Goal: Information Seeking & Learning: Learn about a topic

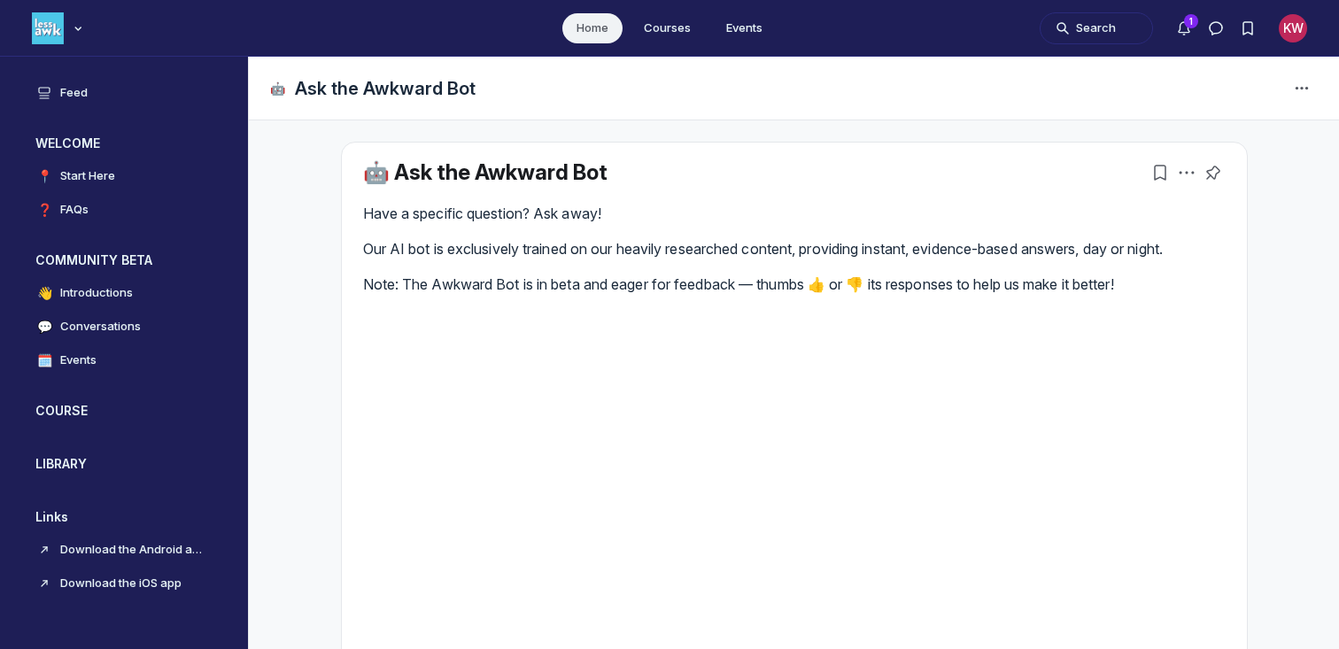
scroll to position [4906, 3391]
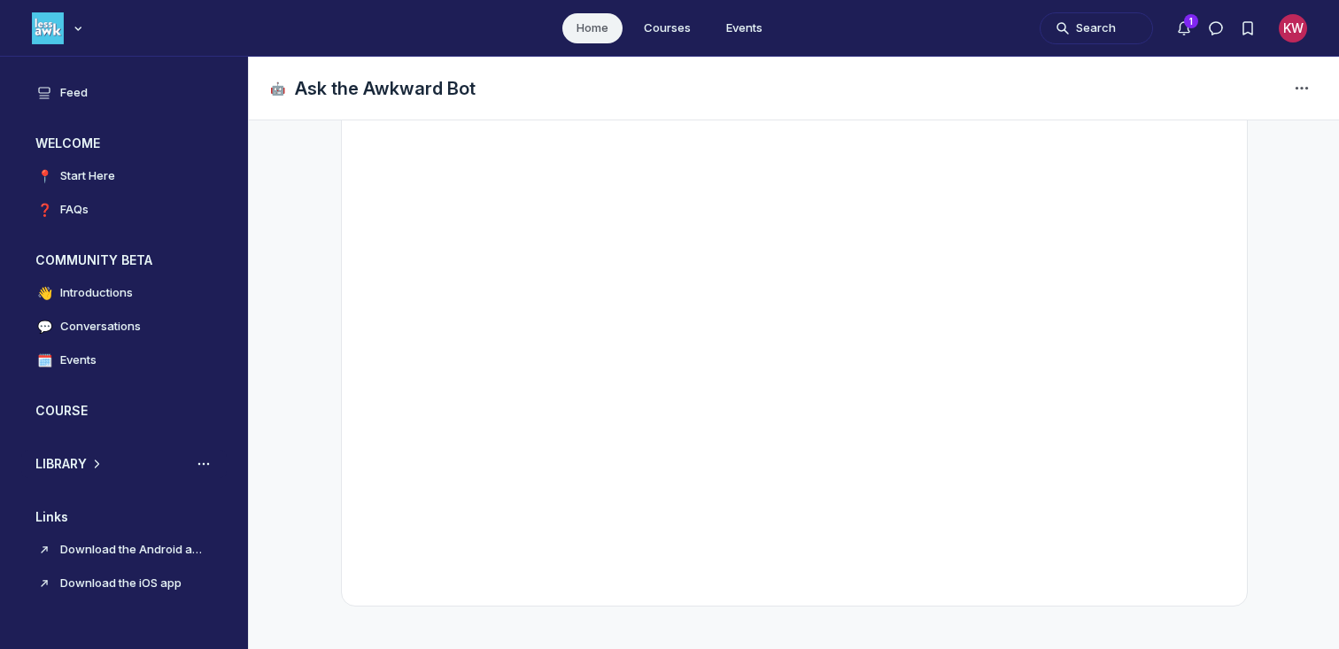
click at [58, 459] on h3 "LIBRARY" at bounding box center [60, 464] width 51 height 18
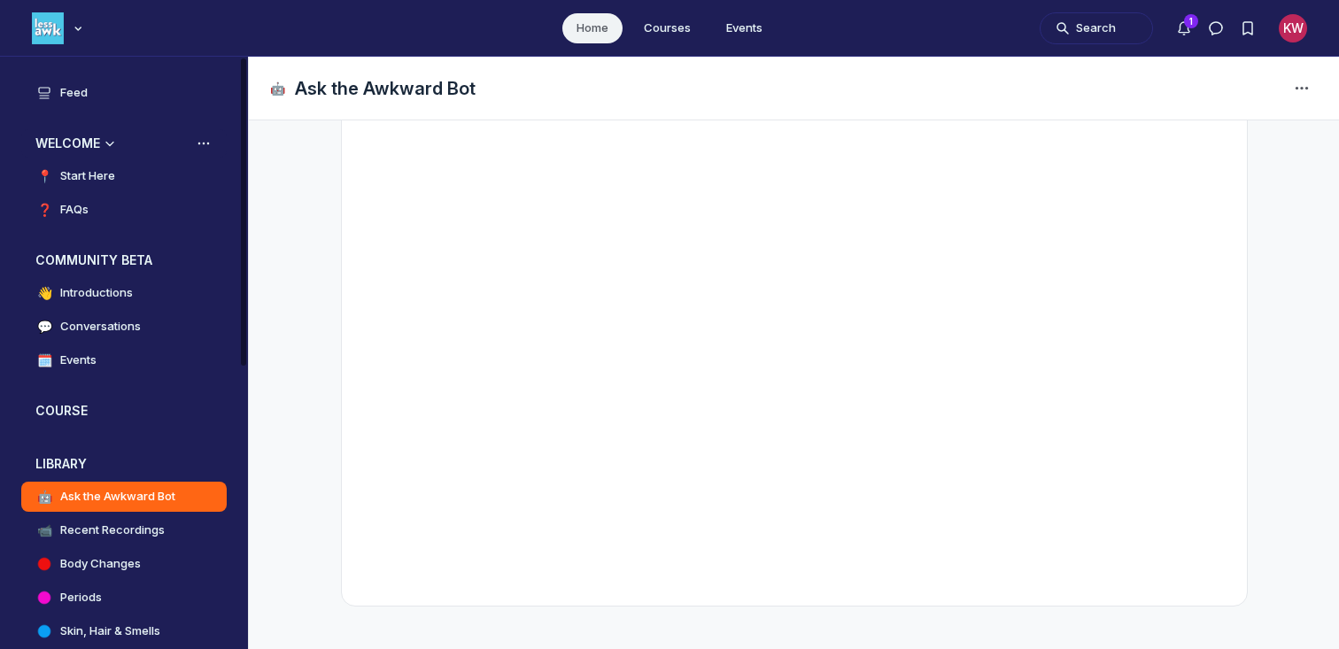
click at [55, 137] on h3 "WELCOME" at bounding box center [67, 144] width 65 height 18
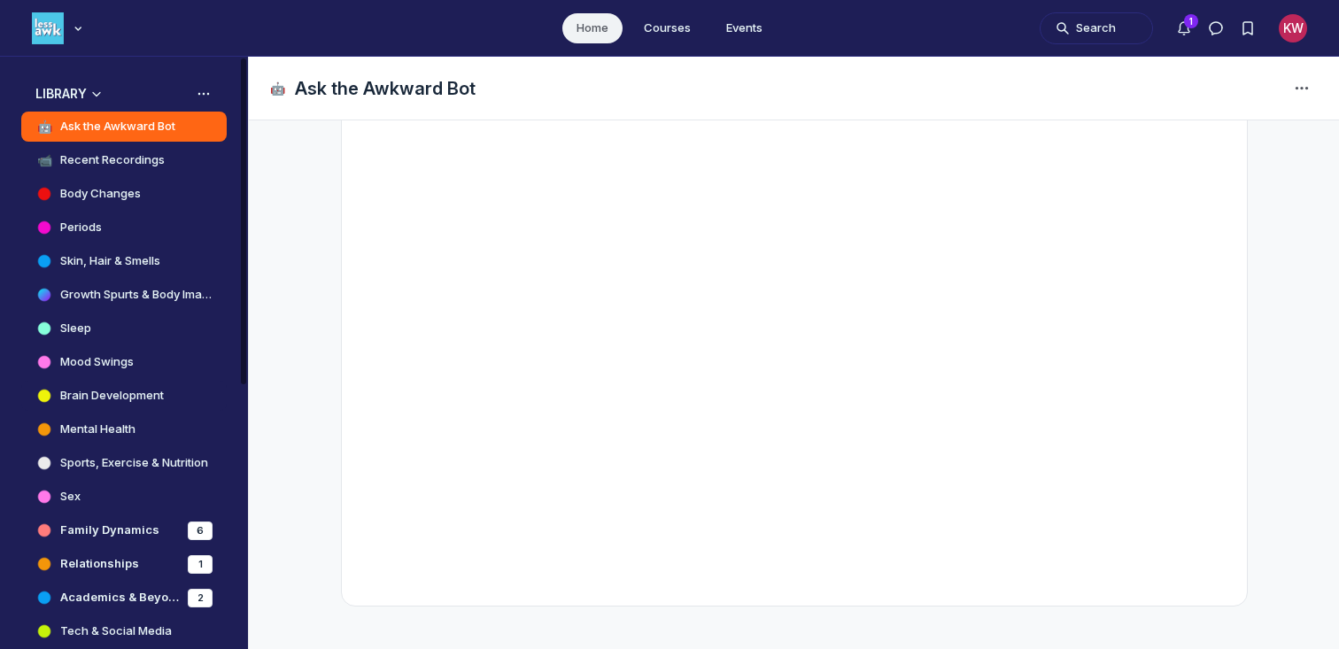
scroll to position [315, 0]
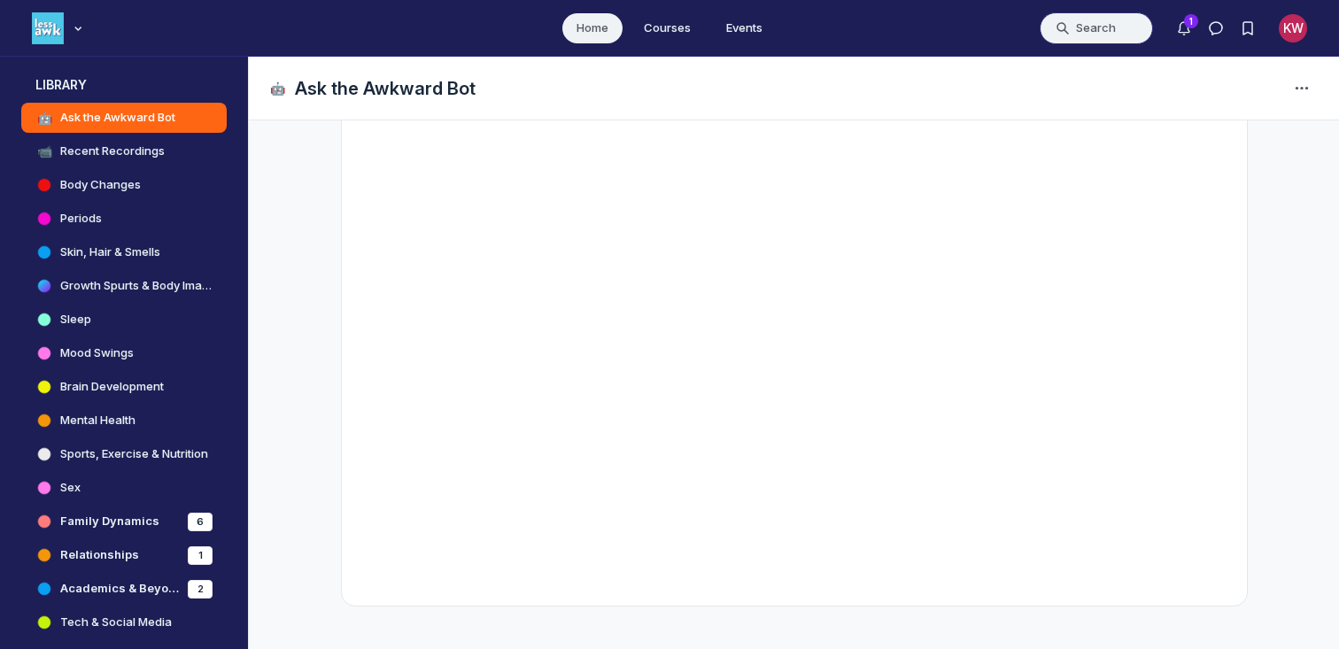
click at [1093, 22] on button "Search" at bounding box center [1095, 28] width 113 height 32
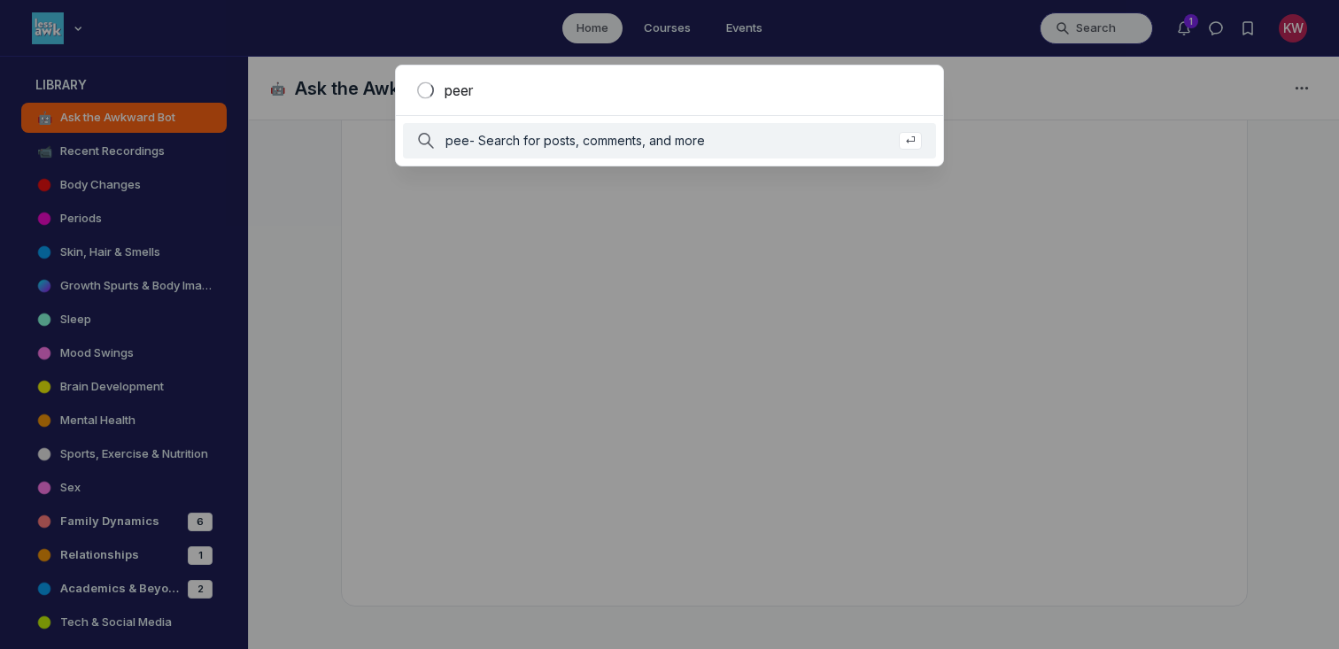
type input "peer"
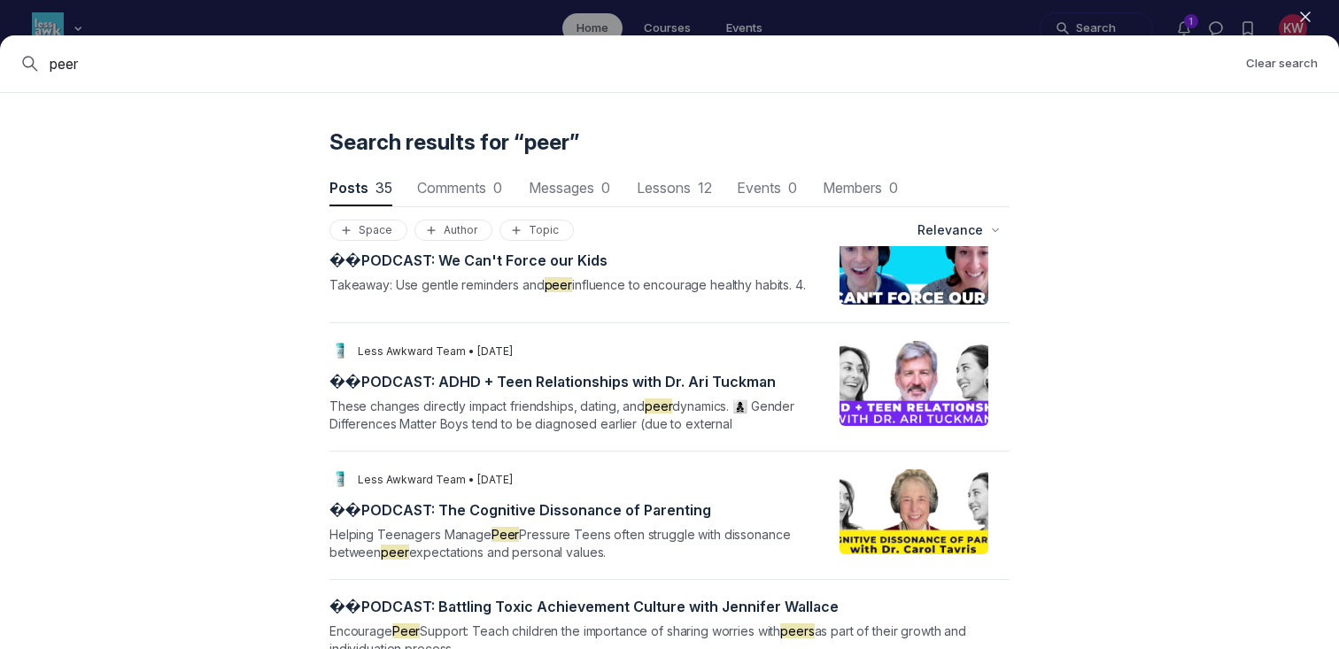
scroll to position [0, 0]
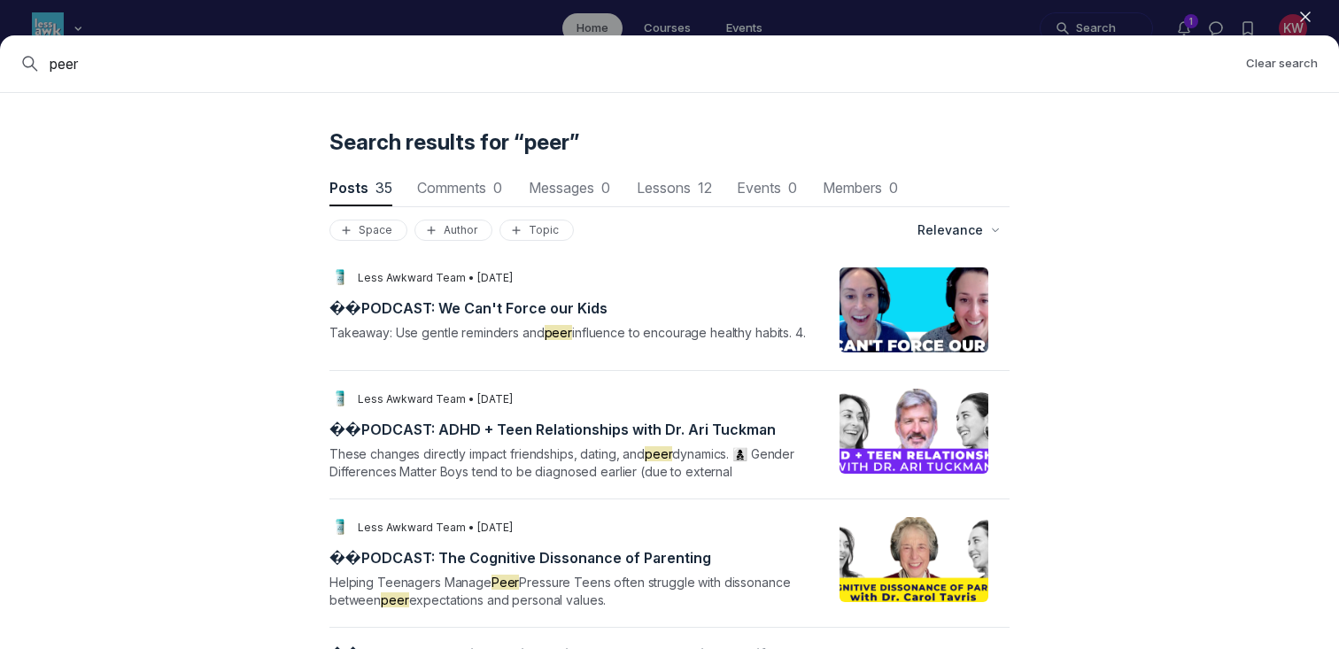
drag, startPoint x: 111, startPoint y: 60, endPoint x: 0, endPoint y: 60, distance: 110.7
click at [0, 60] on div "peer Clear search" at bounding box center [669, 64] width 1339 height 58
type input "influence"
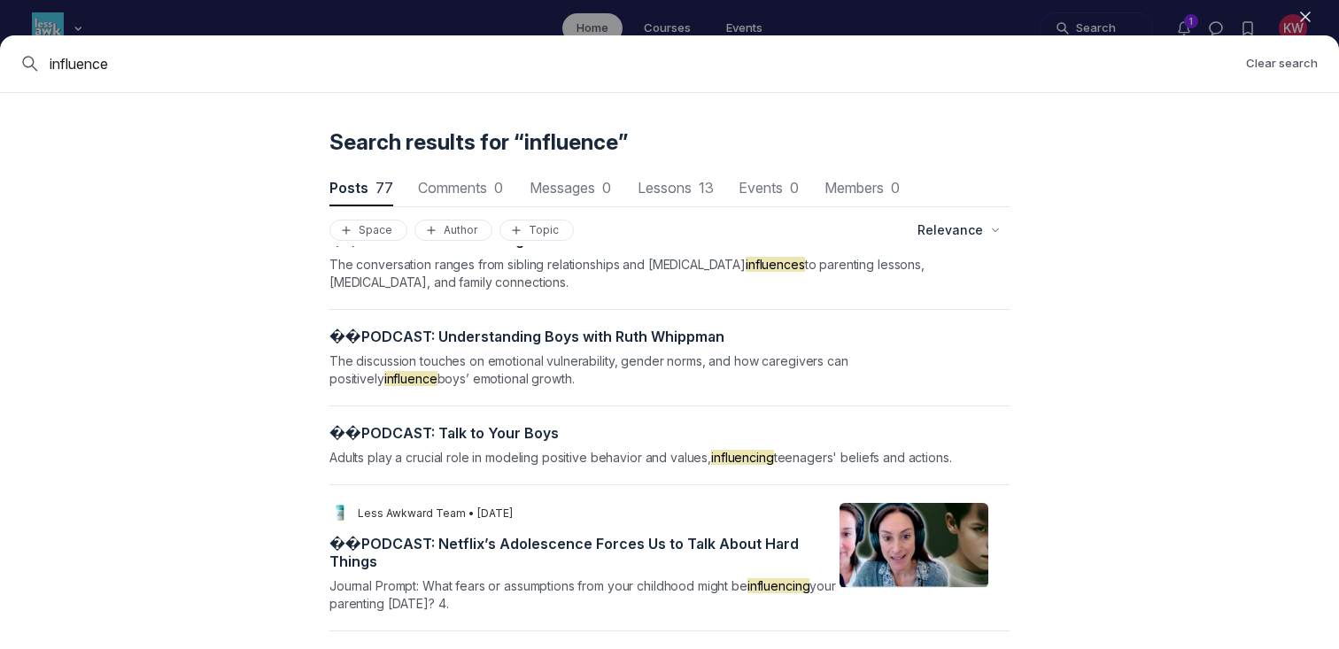
scroll to position [3191, 0]
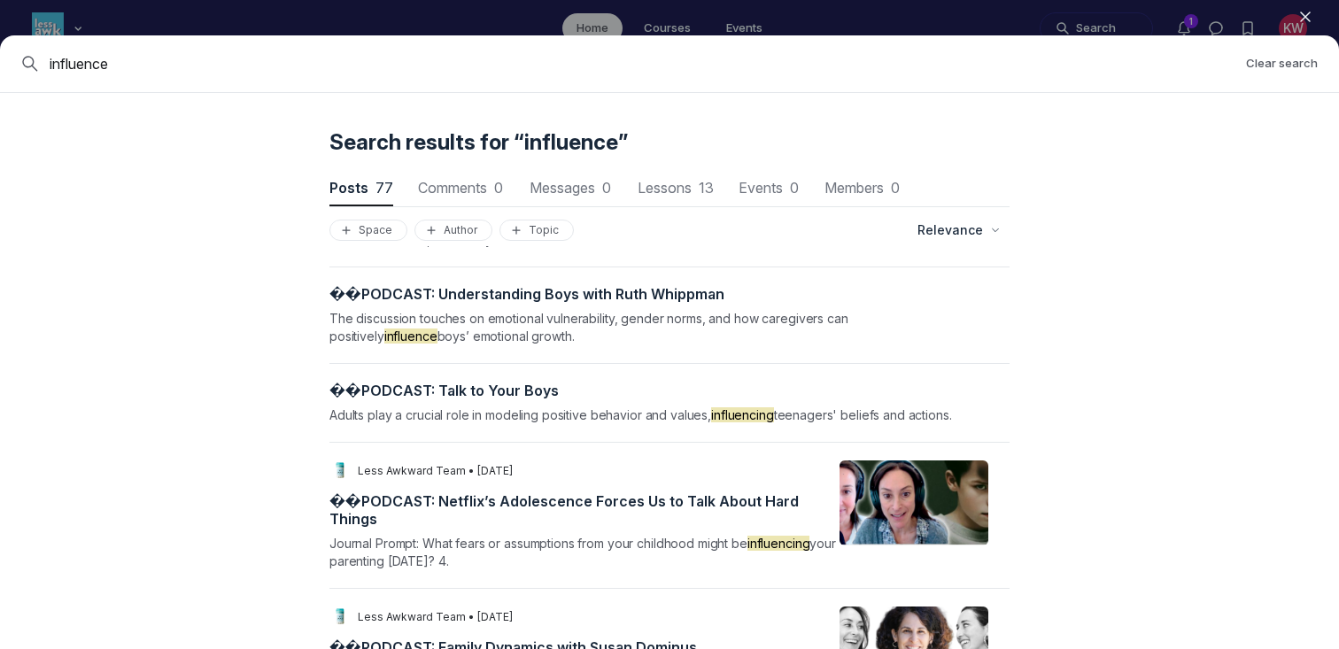
drag, startPoint x: 173, startPoint y: 73, endPoint x: 0, endPoint y: 50, distance: 174.3
click at [0, 50] on div "influence Clear search" at bounding box center [669, 64] width 1339 height 58
type input "pressure"
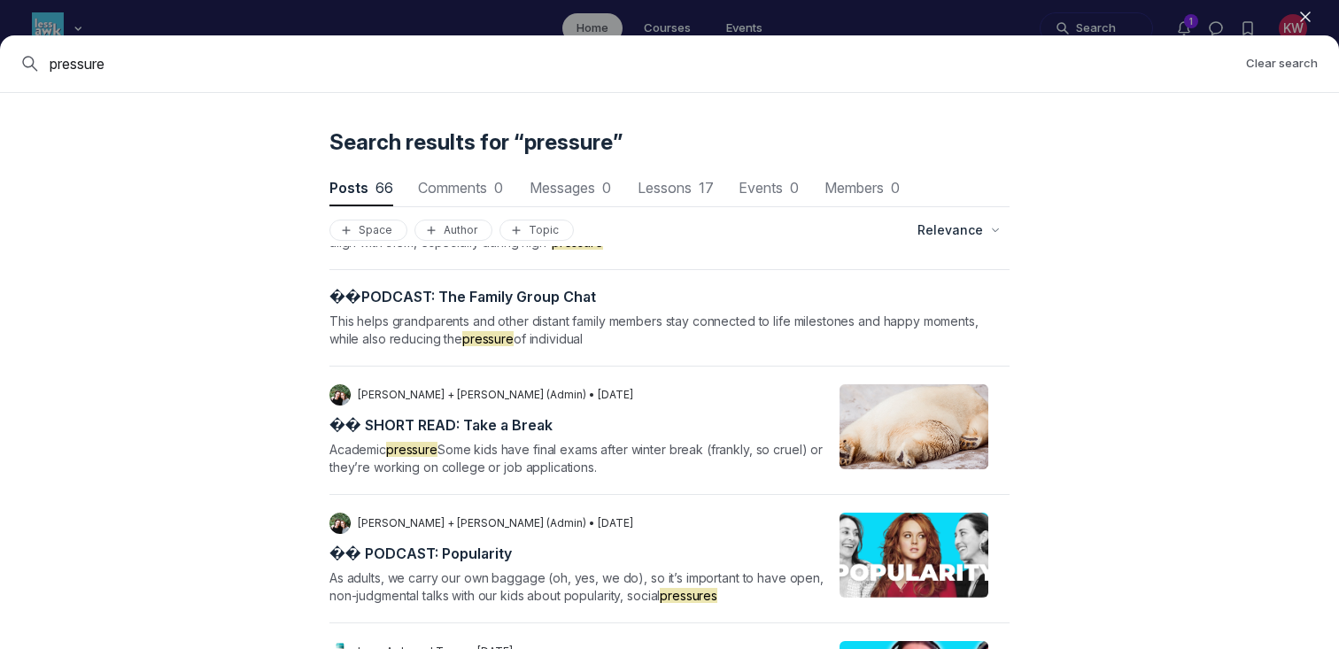
scroll to position [4428, 0]
click at [1305, 12] on icon "button" at bounding box center [1305, 17] width 18 height 18
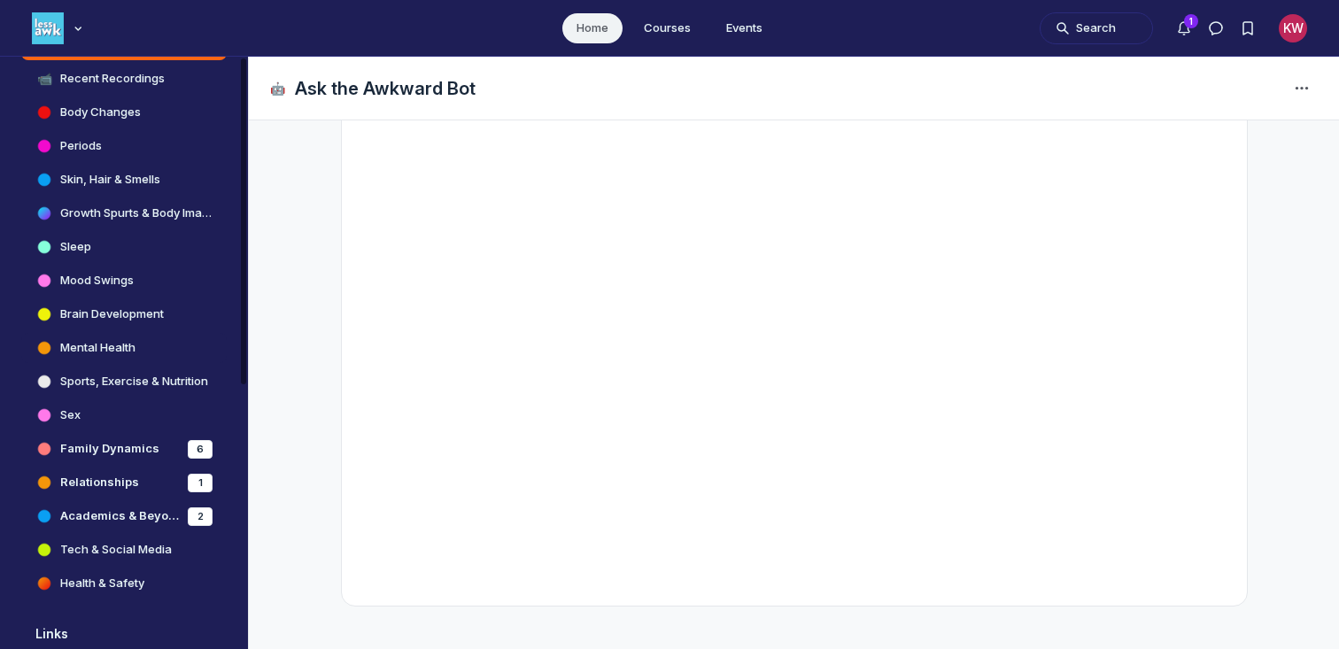
scroll to position [402, 0]
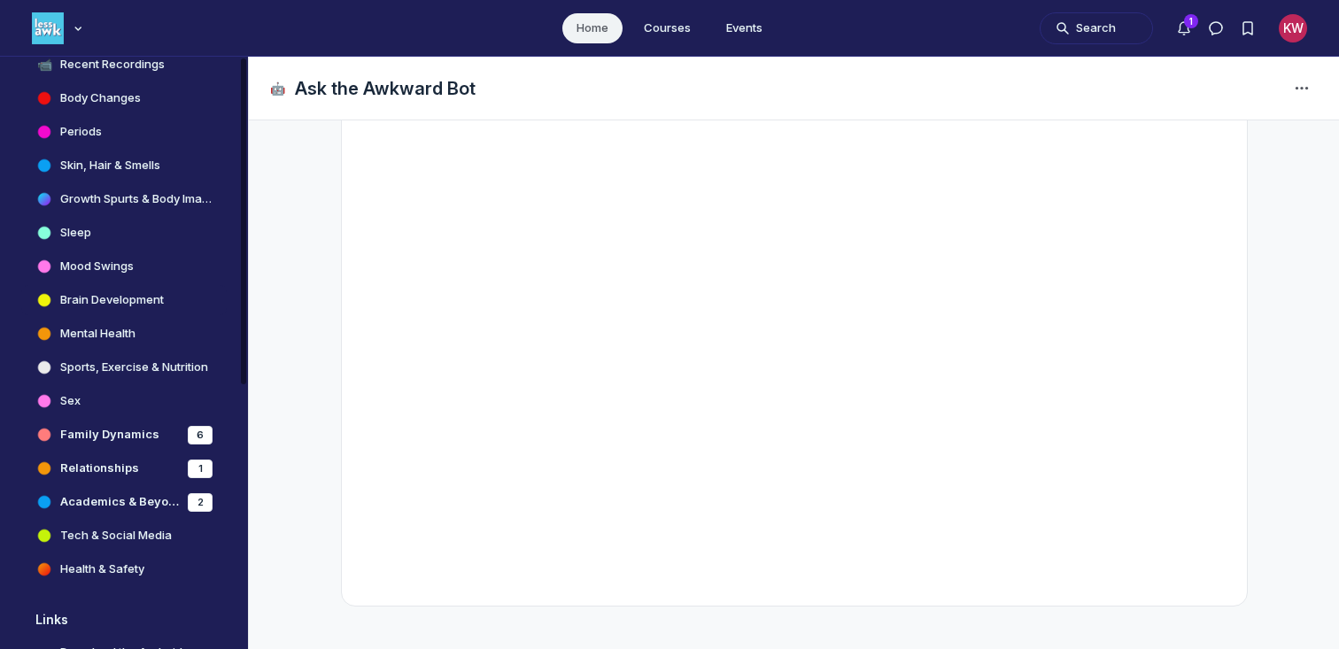
click at [116, 292] on h4 "Brain Development" at bounding box center [112, 300] width 104 height 18
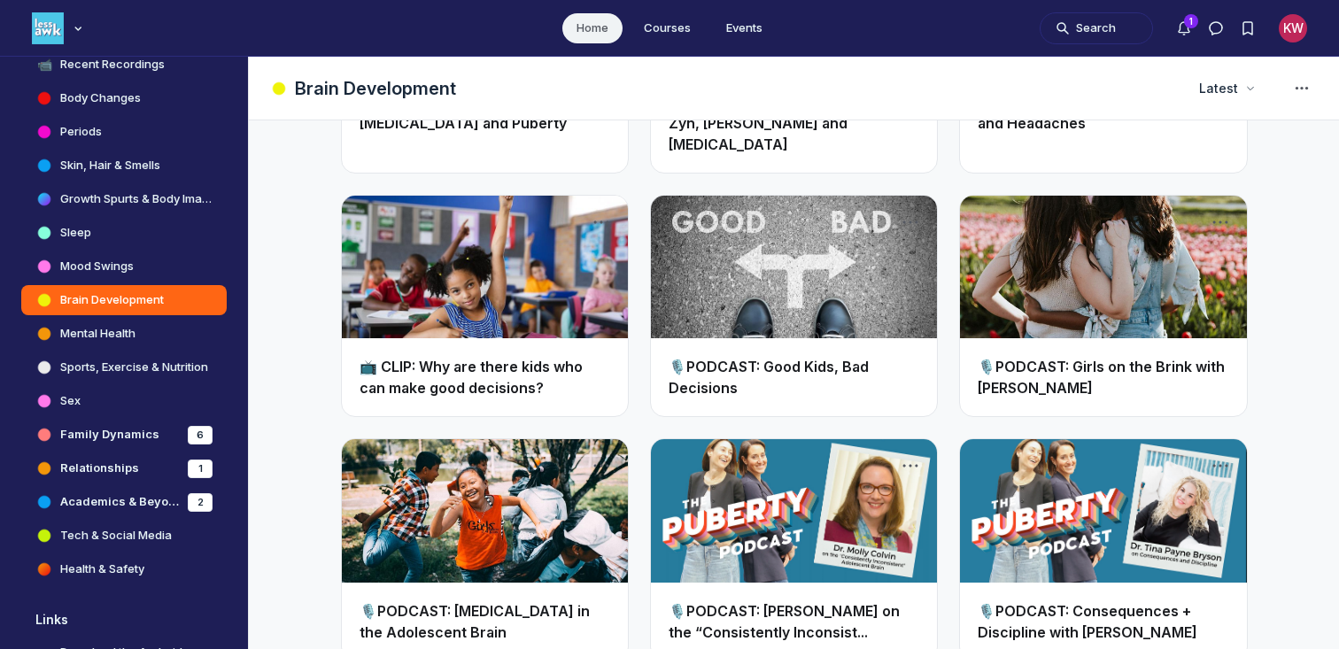
scroll to position [2079, 0]
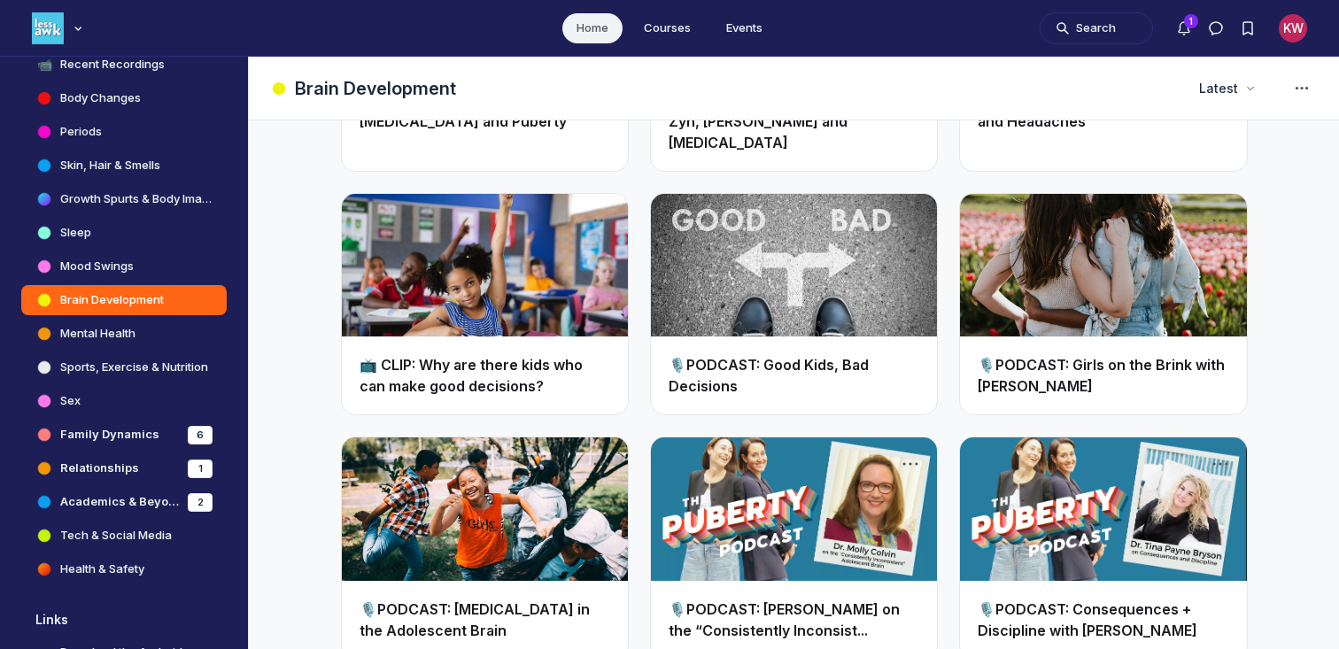
click at [492, 216] on link "Main Content" at bounding box center [485, 265] width 286 height 143
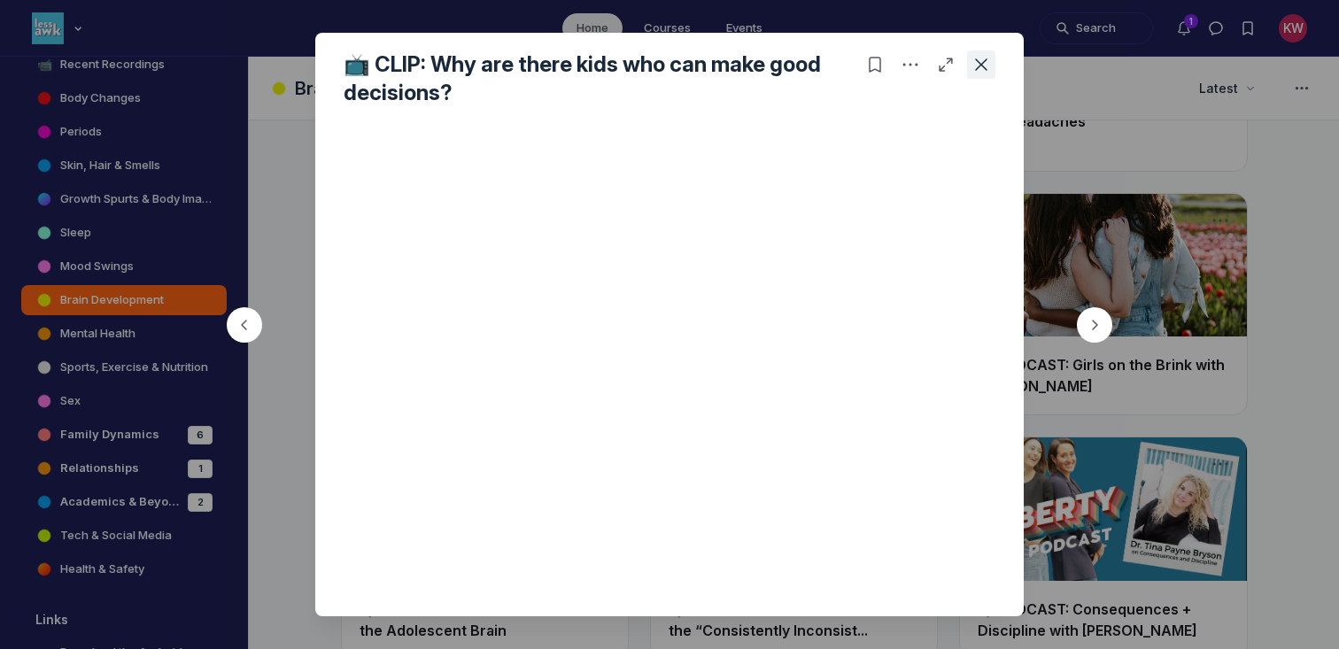
click at [988, 69] on icon "Close post" at bounding box center [981, 65] width 18 height 18
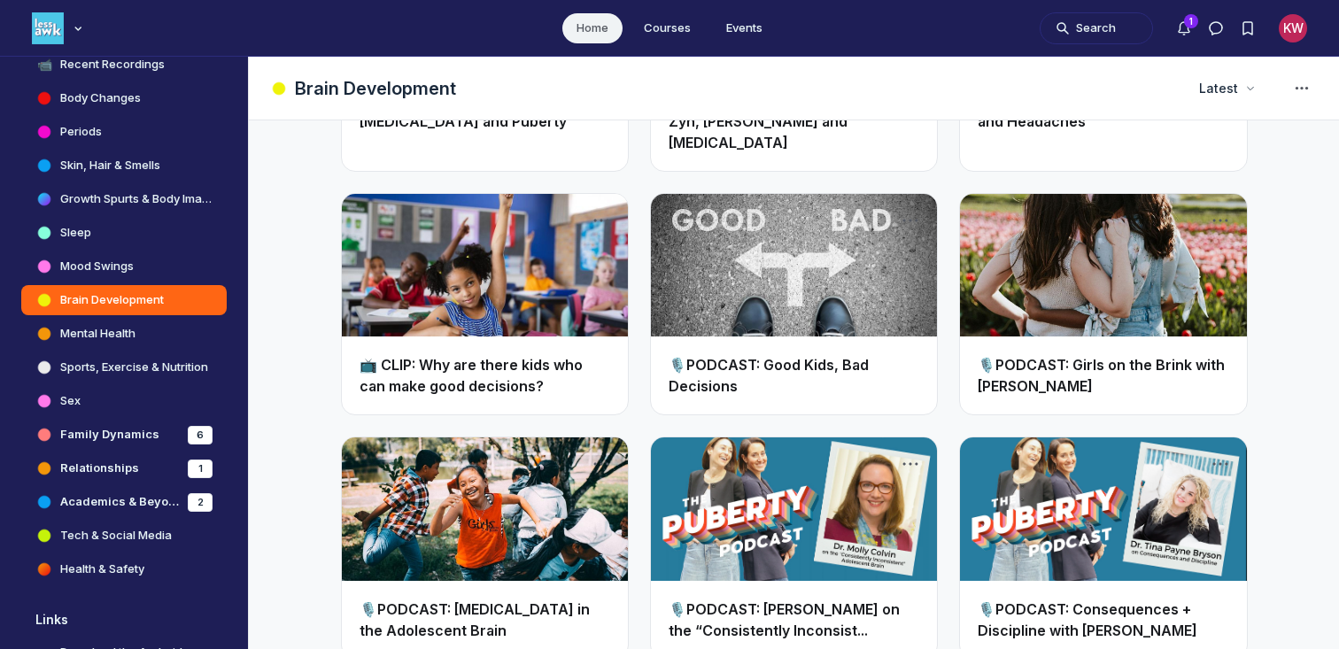
scroll to position [2250, 0]
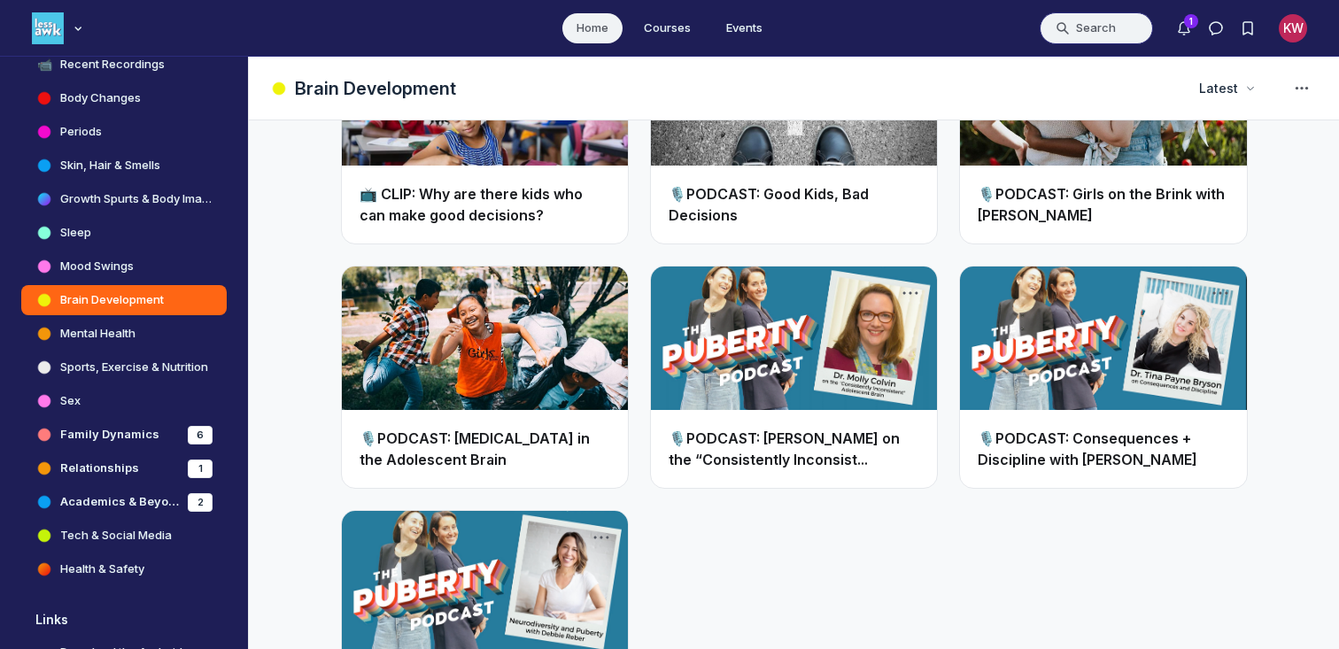
click at [1094, 27] on button "Search" at bounding box center [1095, 28] width 113 height 32
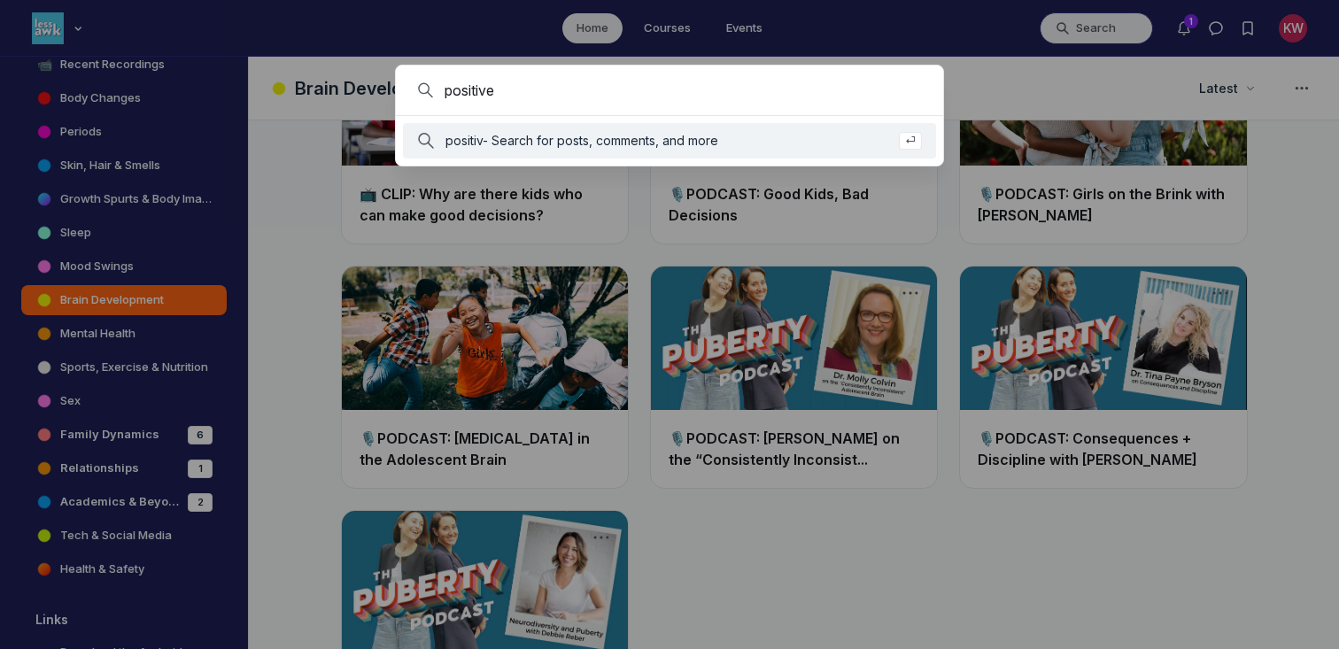
type input "positive"
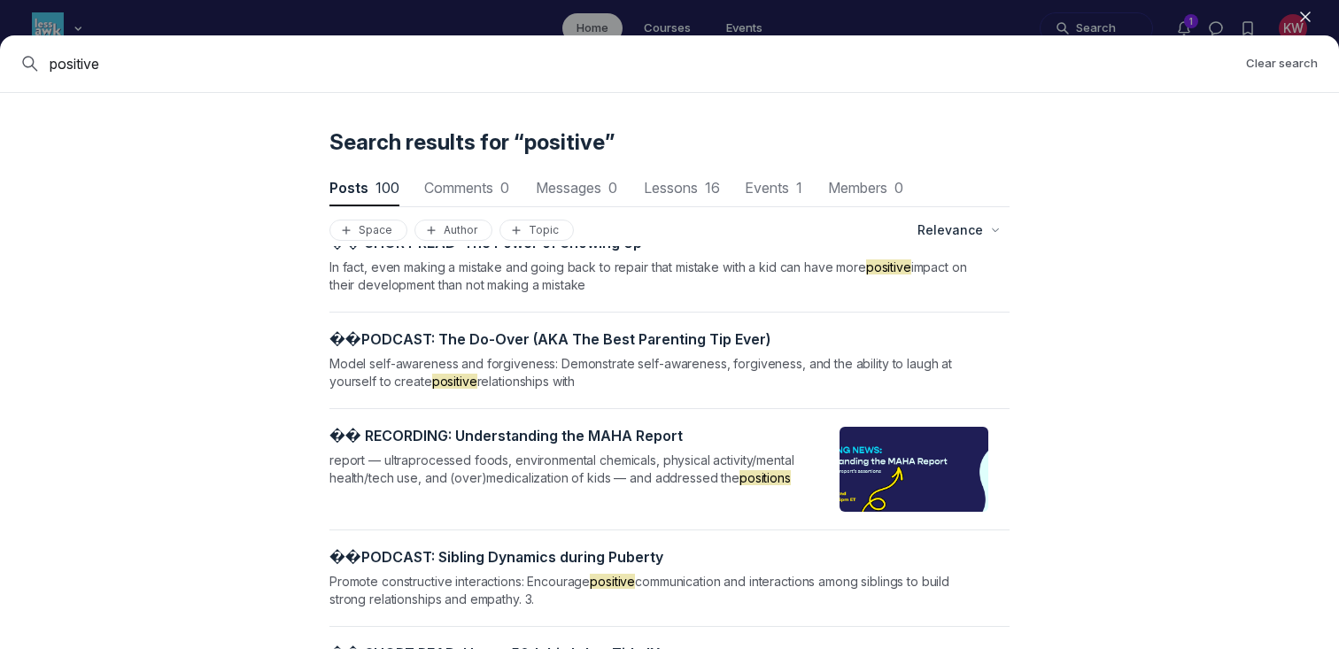
scroll to position [3570, 0]
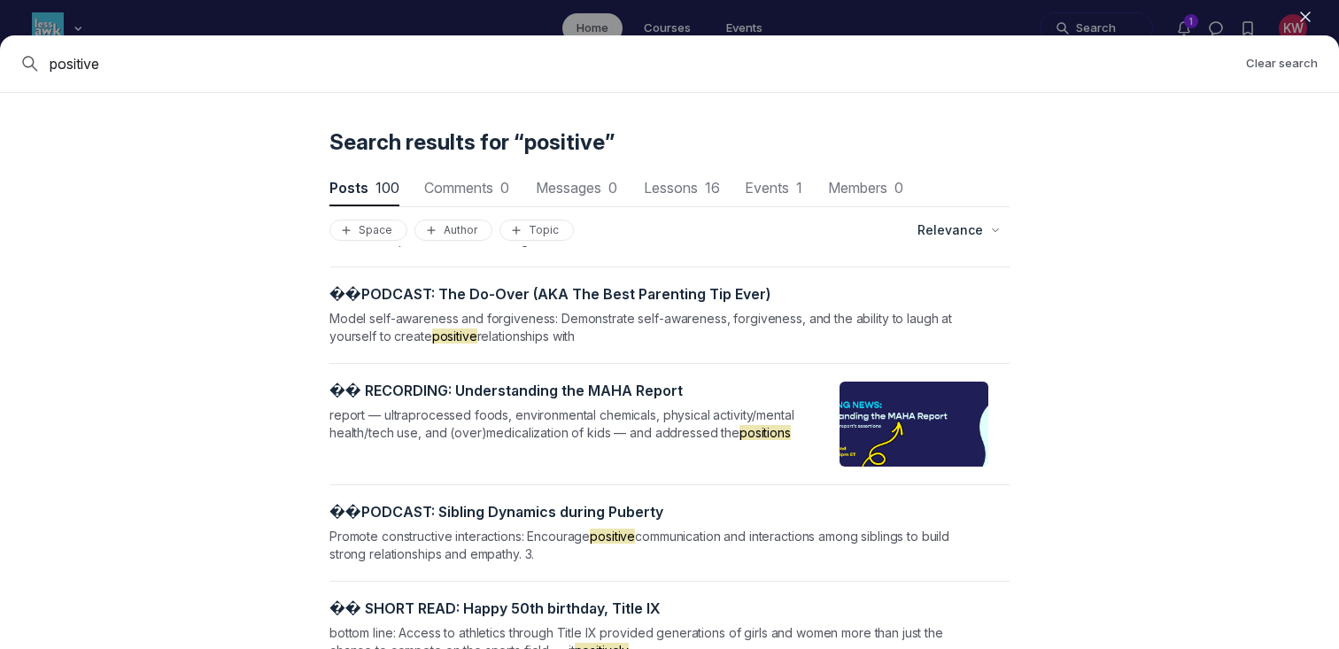
drag, startPoint x: 166, startPoint y: 72, endPoint x: 40, endPoint y: 71, distance: 125.7
click at [40, 71] on div "positive" at bounding box center [626, 63] width 1210 height 21
type input "negative"
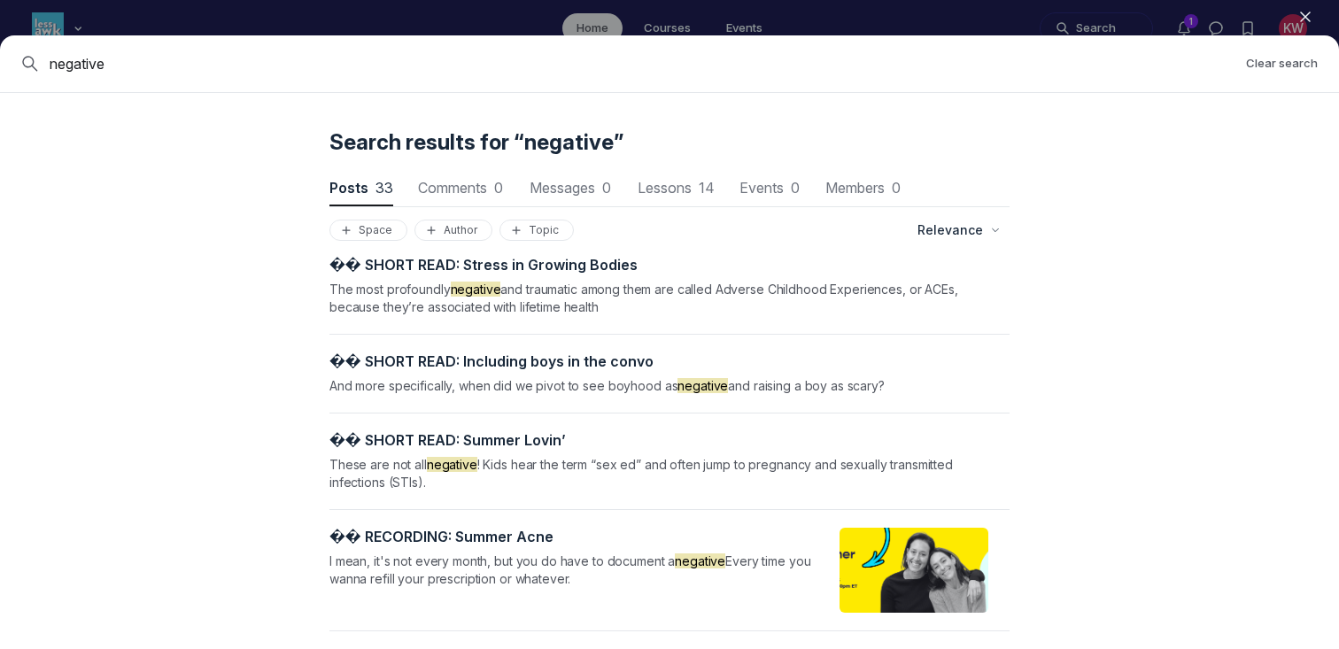
scroll to position [2998, 0]
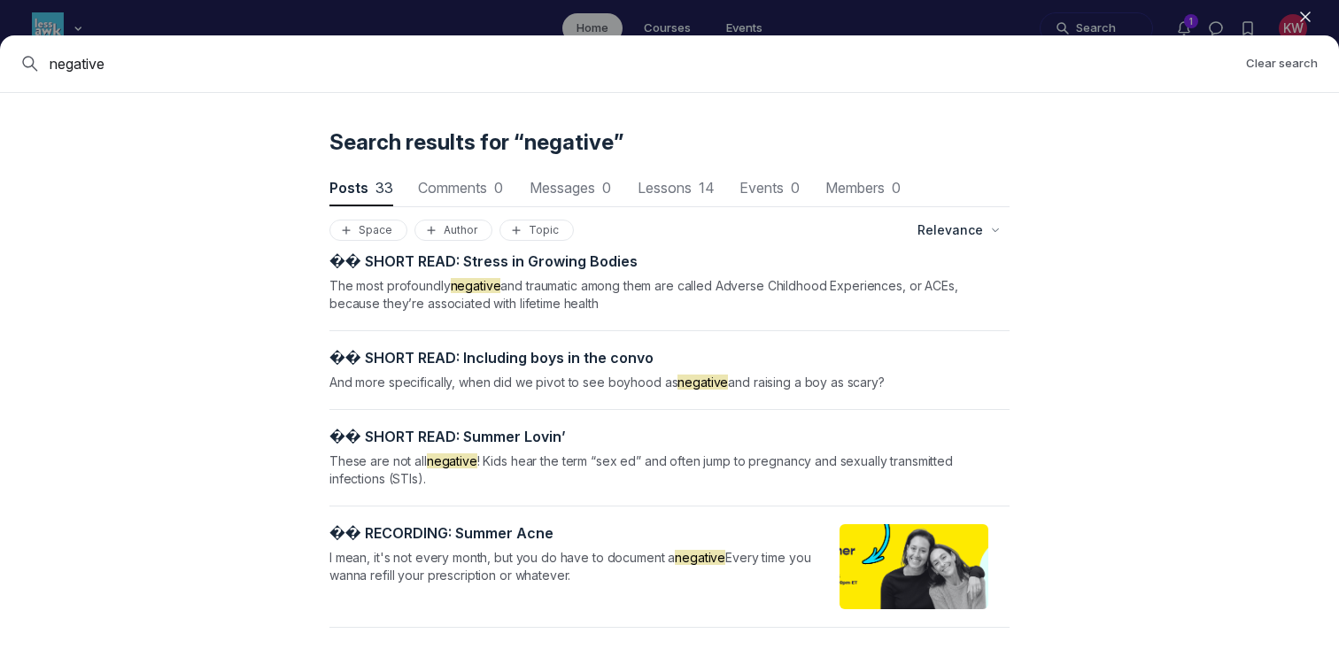
drag, startPoint x: 201, startPoint y: 69, endPoint x: 0, endPoint y: 27, distance: 205.2
click at [0, 27] on div "Close negative Clear search Search results for “negative” Posts 33 Posts 33 Com…" at bounding box center [669, 324] width 1339 height 649
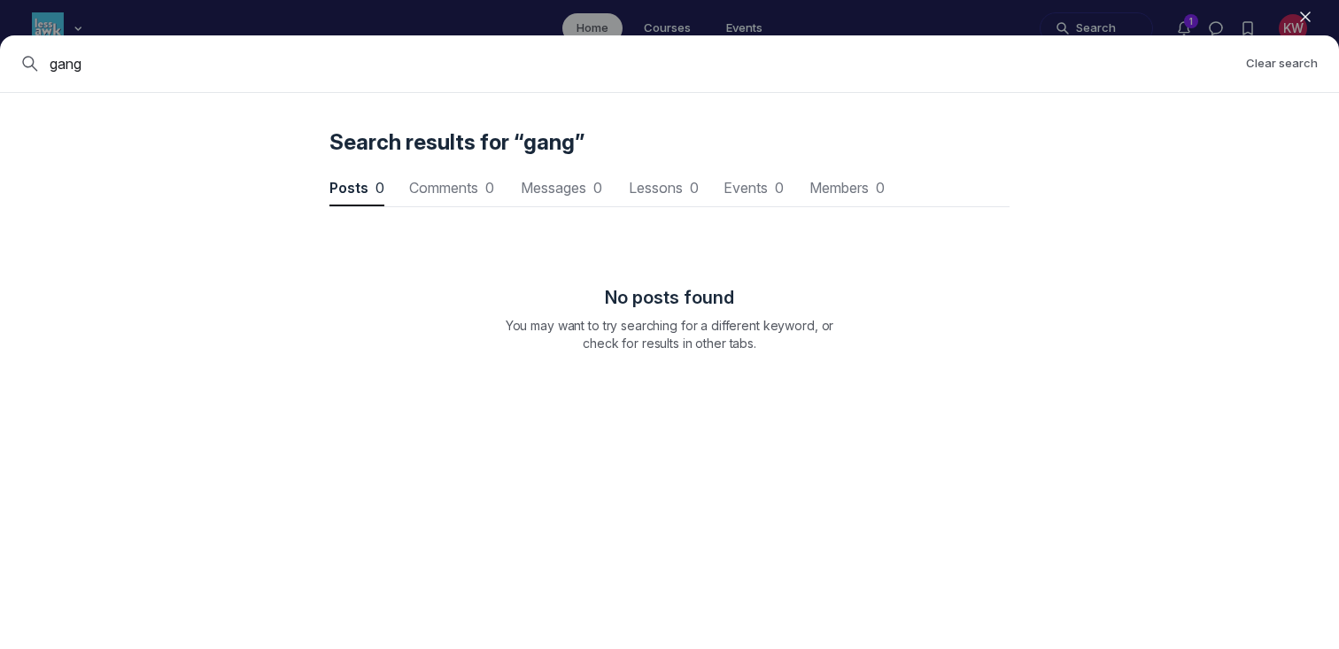
click at [89, 58] on input "gang" at bounding box center [641, 63] width 1182 height 21
type input "g"
click at [104, 67] on input at bounding box center [684, 63] width 1268 height 21
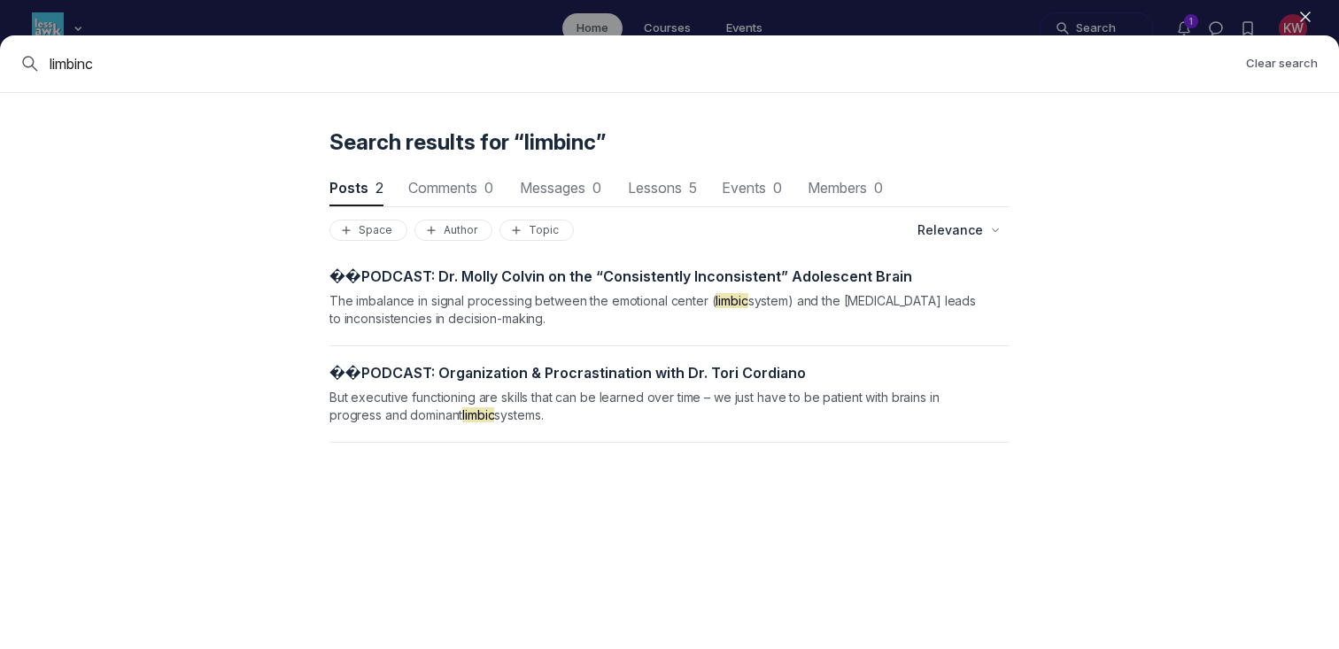
click at [85, 64] on input "limbinc" at bounding box center [641, 63] width 1182 height 21
type input "limbic"
drag, startPoint x: 128, startPoint y: 71, endPoint x: 16, endPoint y: 47, distance: 114.9
click at [16, 48] on div "limbic Clear search" at bounding box center [669, 64] width 1339 height 58
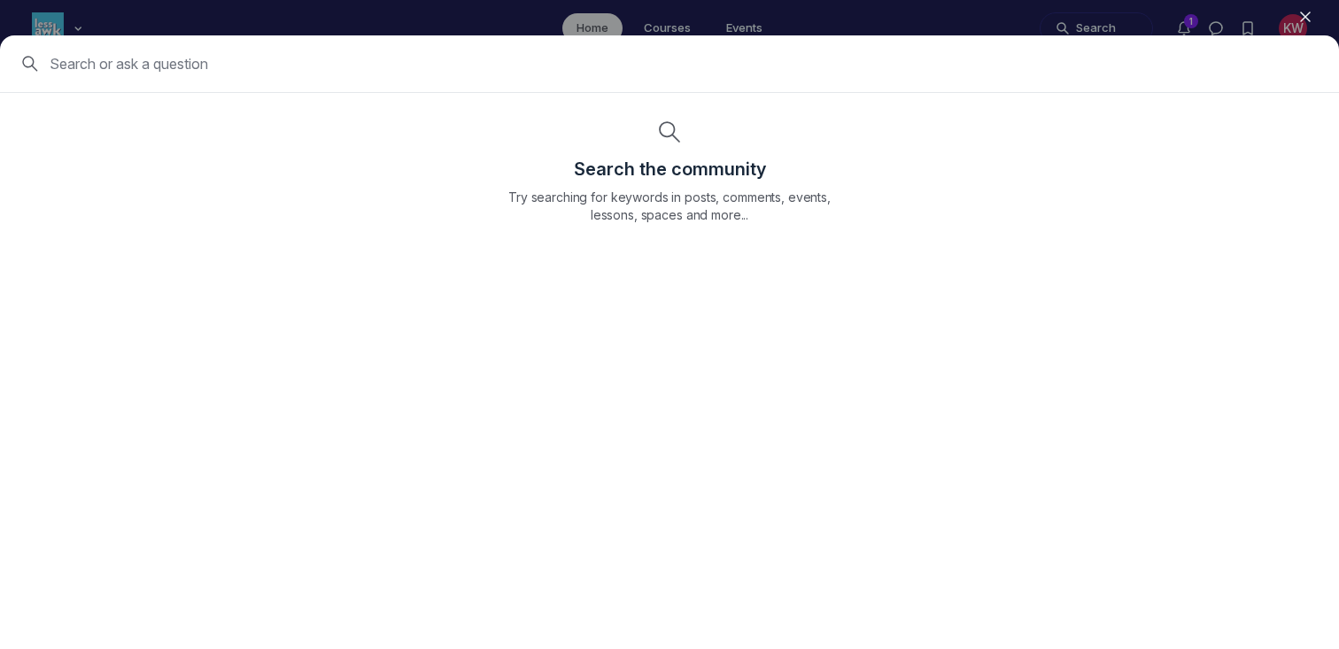
click at [1305, 9] on icon "button" at bounding box center [1305, 17] width 18 height 18
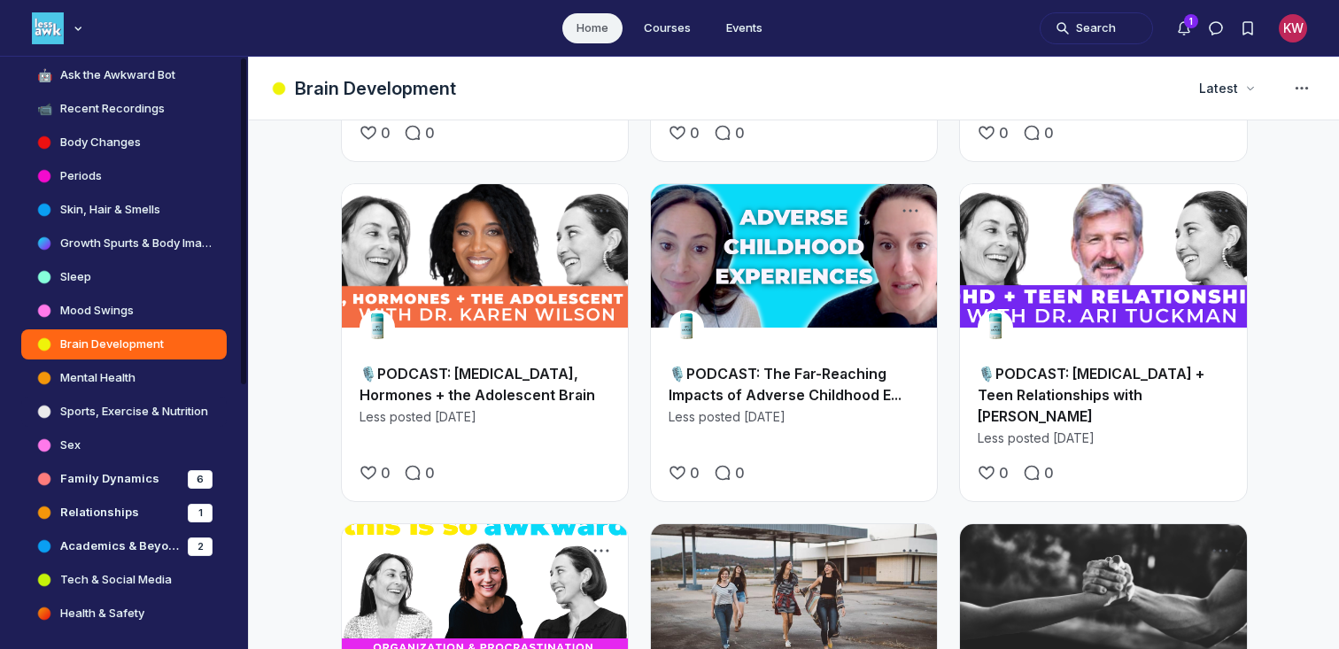
scroll to position [359, 0]
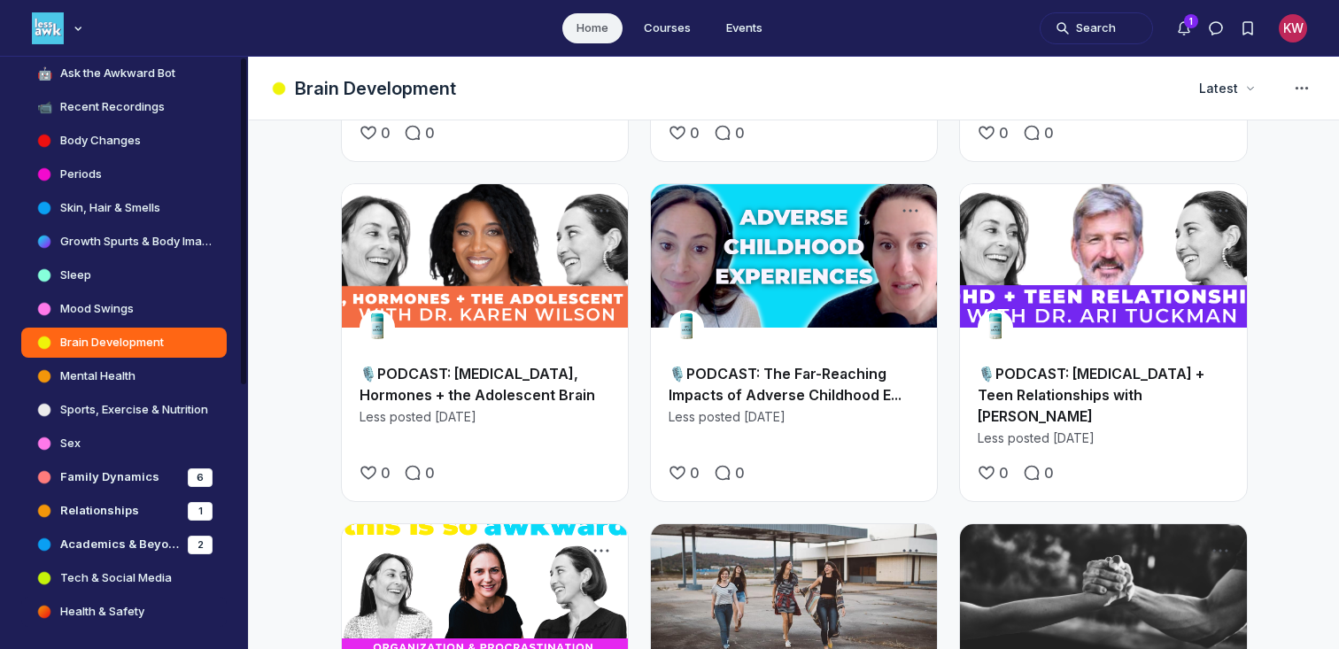
click at [112, 619] on h4 "Health & Safety" at bounding box center [102, 612] width 84 height 18
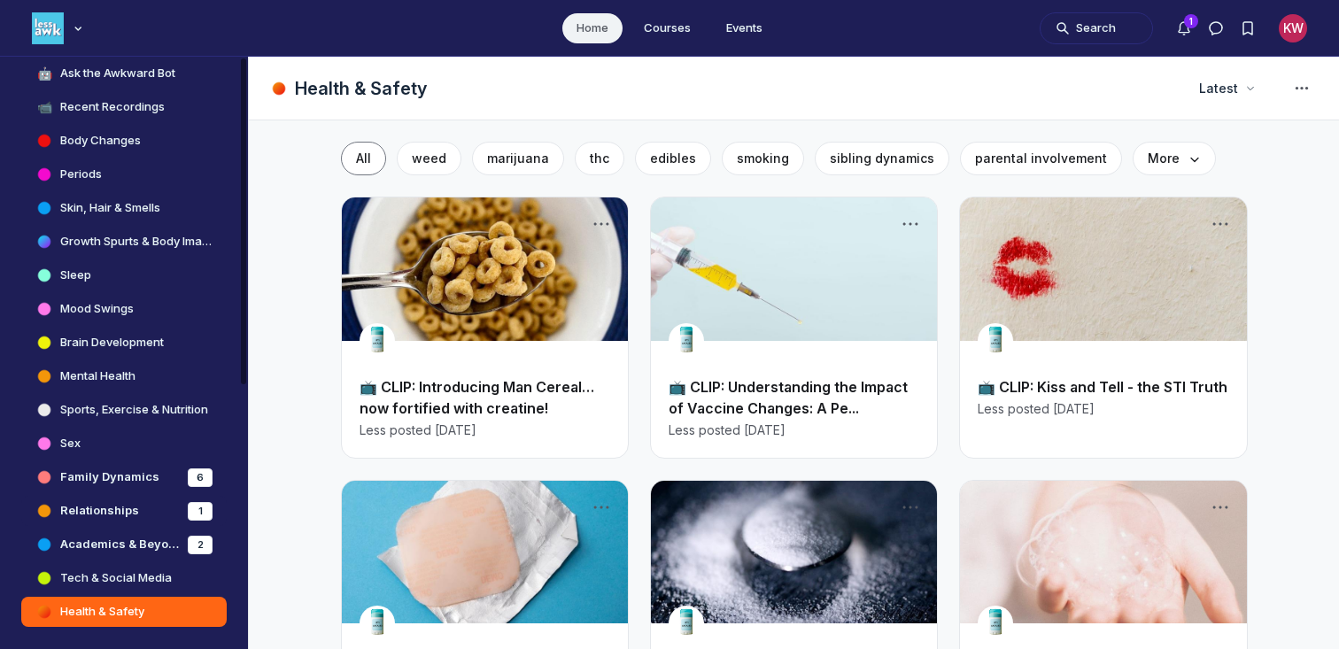
click at [99, 507] on h4 "Relationships" at bounding box center [99, 511] width 79 height 18
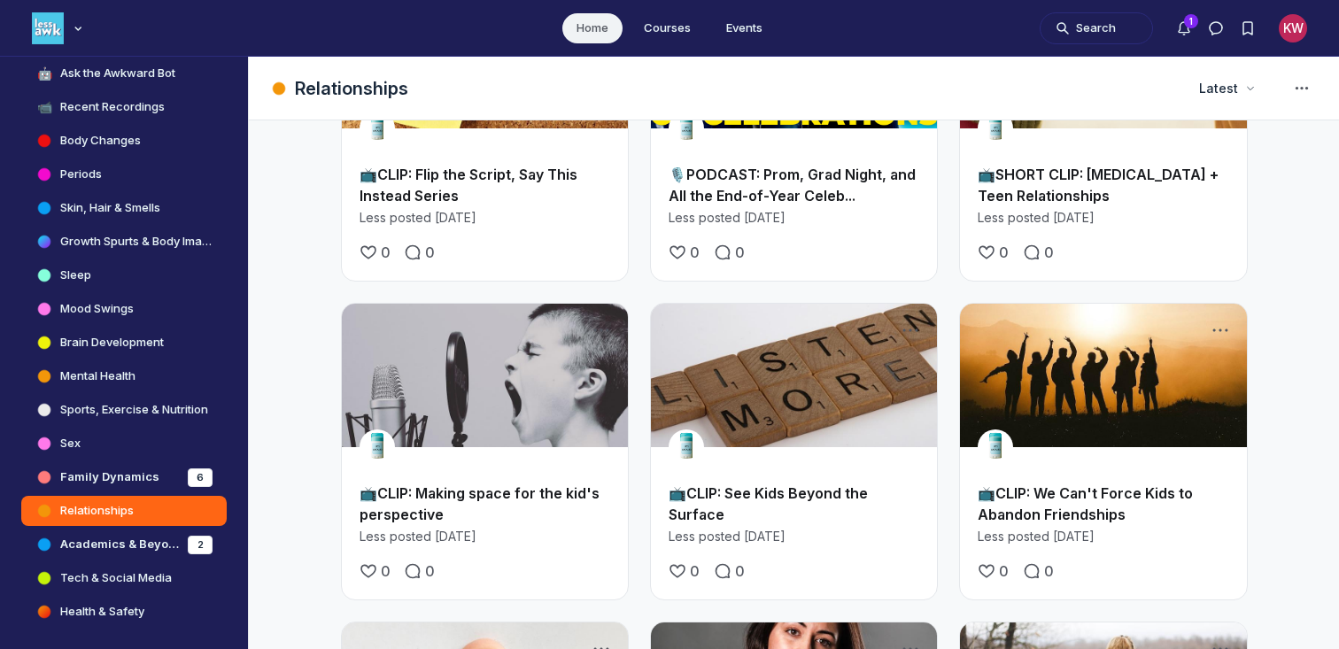
scroll to position [1447, 0]
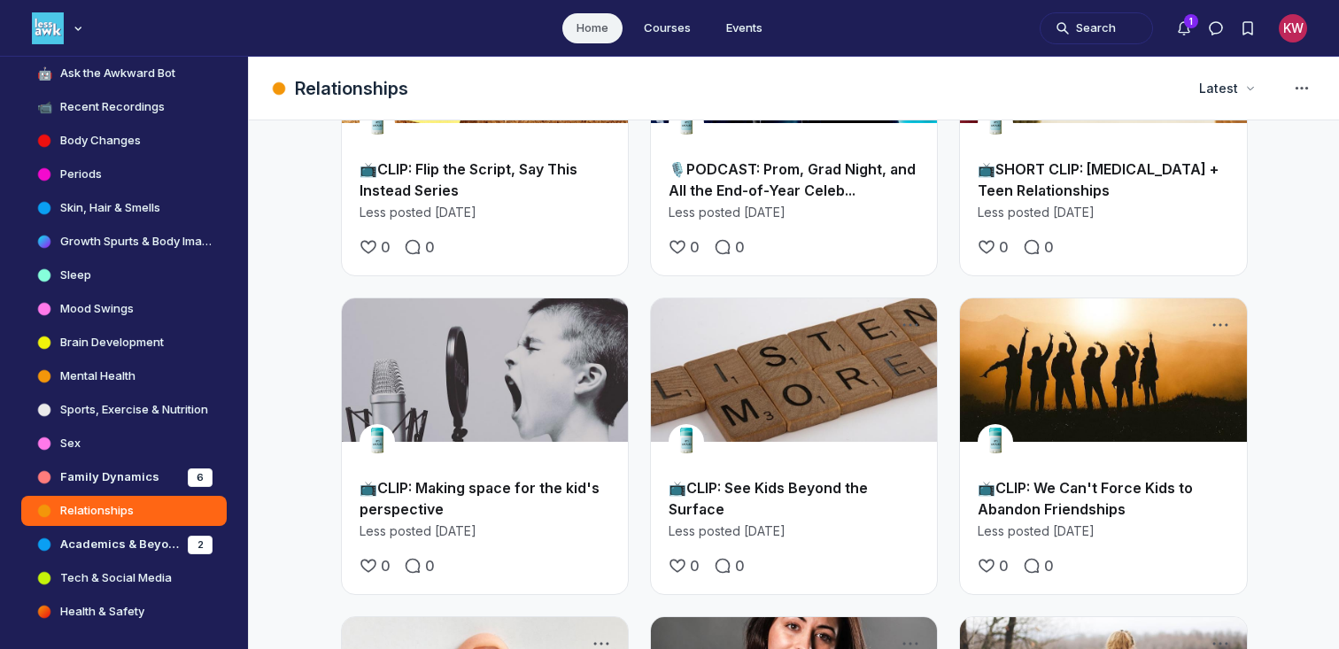
click at [1085, 301] on link "Main Content" at bounding box center [1103, 369] width 286 height 143
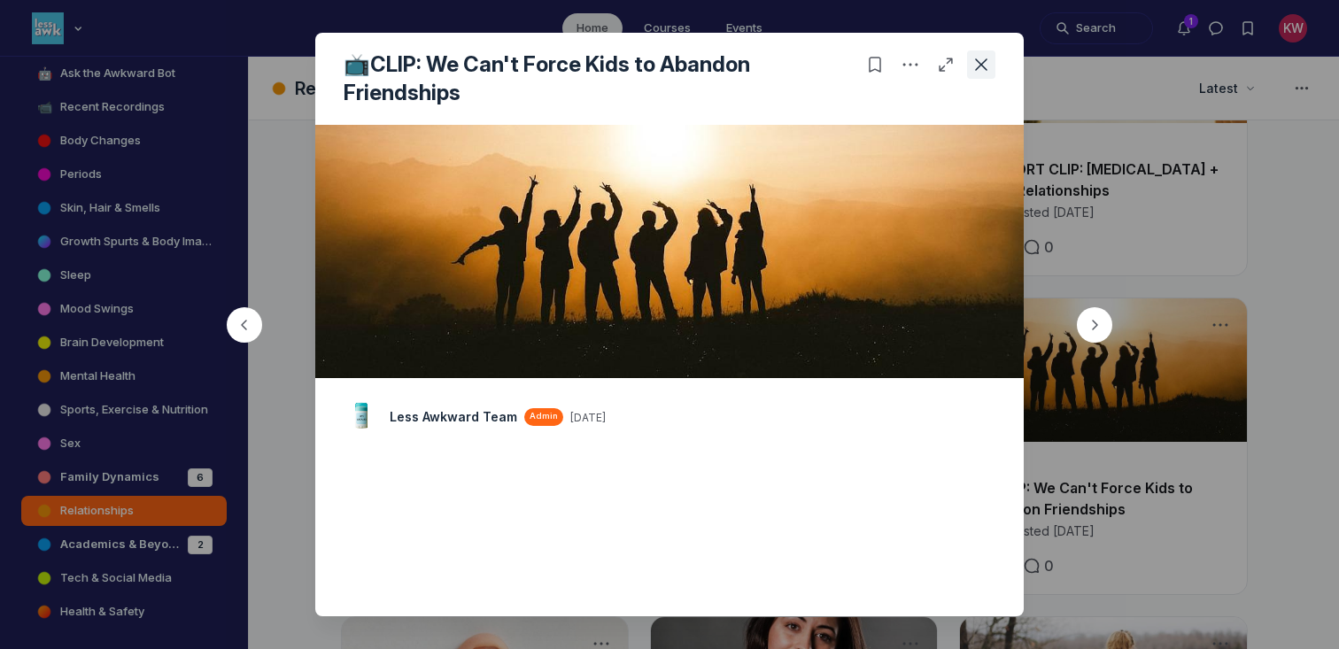
click at [970, 61] on button "Close post" at bounding box center [981, 64] width 28 height 28
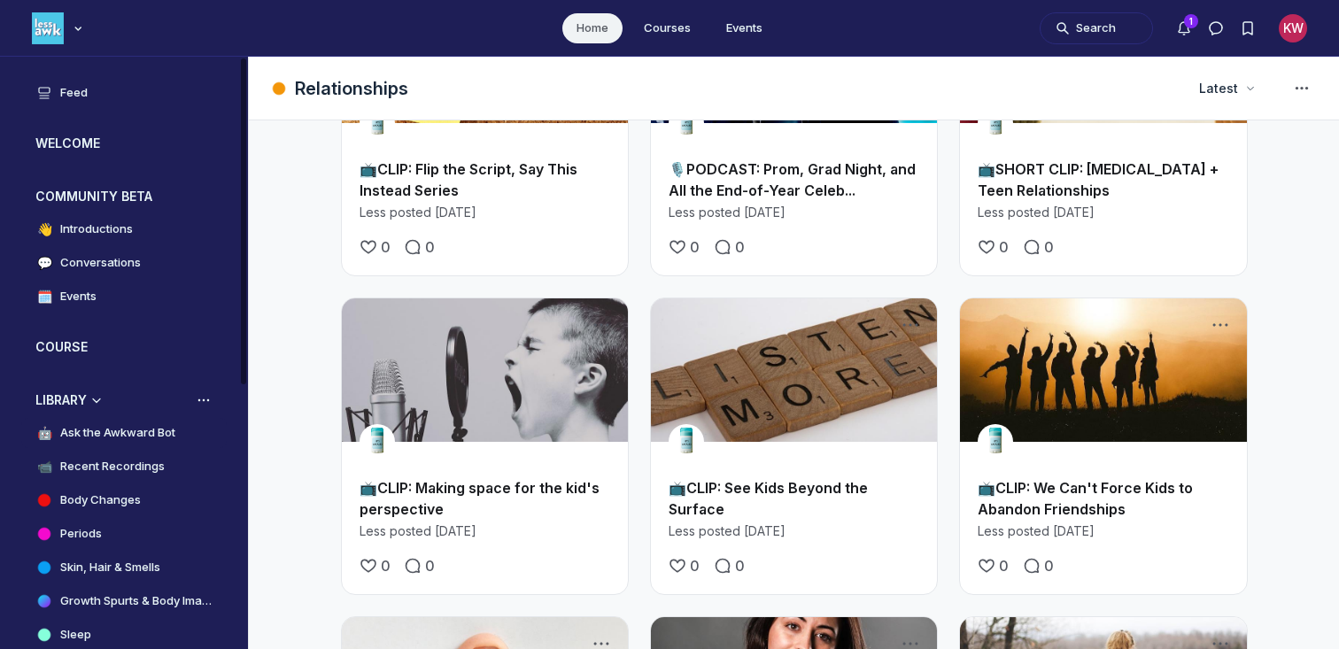
click at [76, 428] on h4 "Ask the Awkward Bot" at bounding box center [117, 433] width 115 height 18
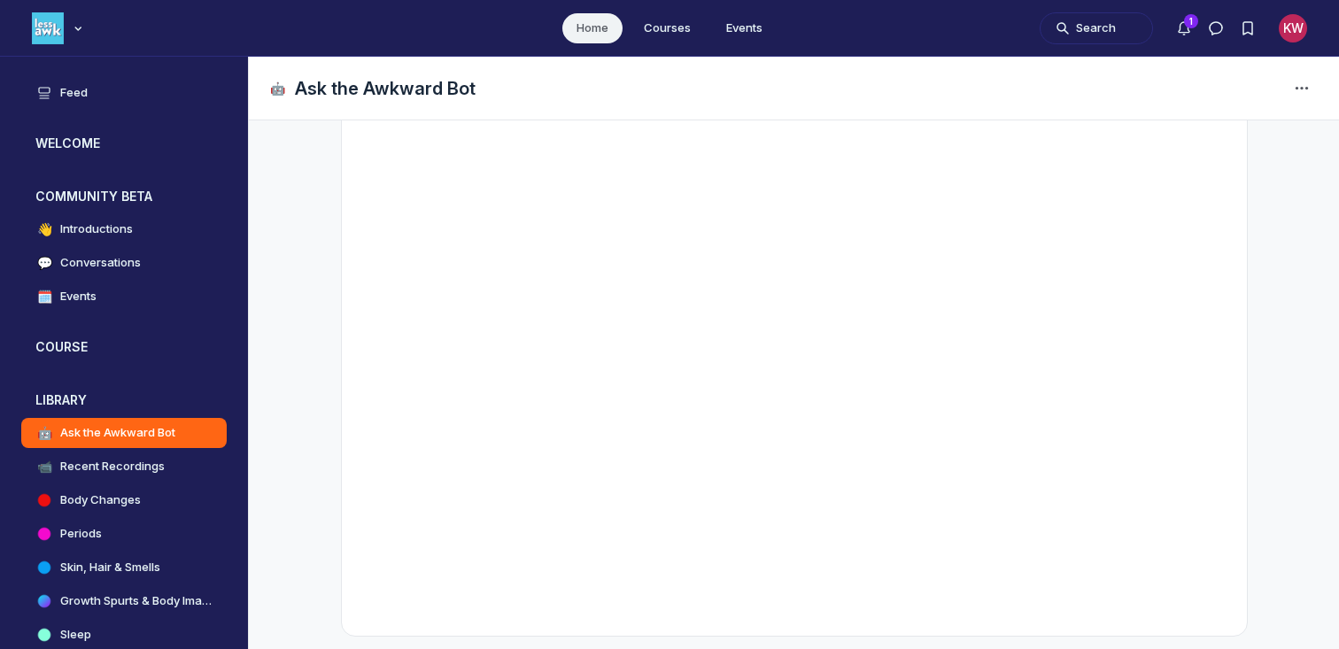
scroll to position [359, 0]
